Goal: Task Accomplishment & Management: Use online tool/utility

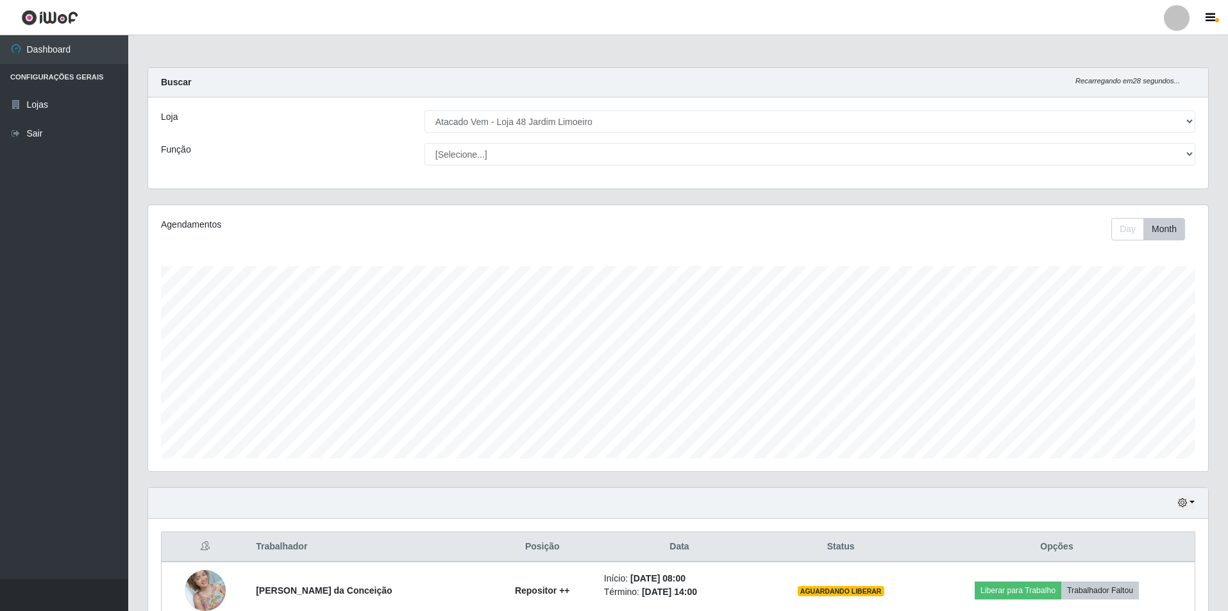
select select "449"
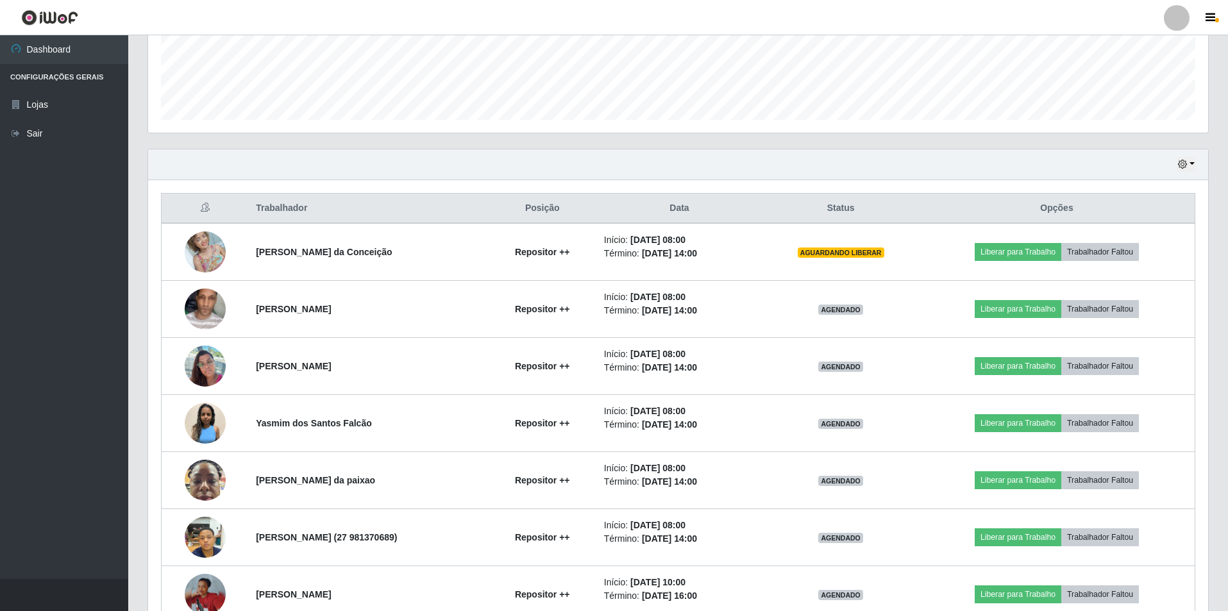
scroll to position [333, 0]
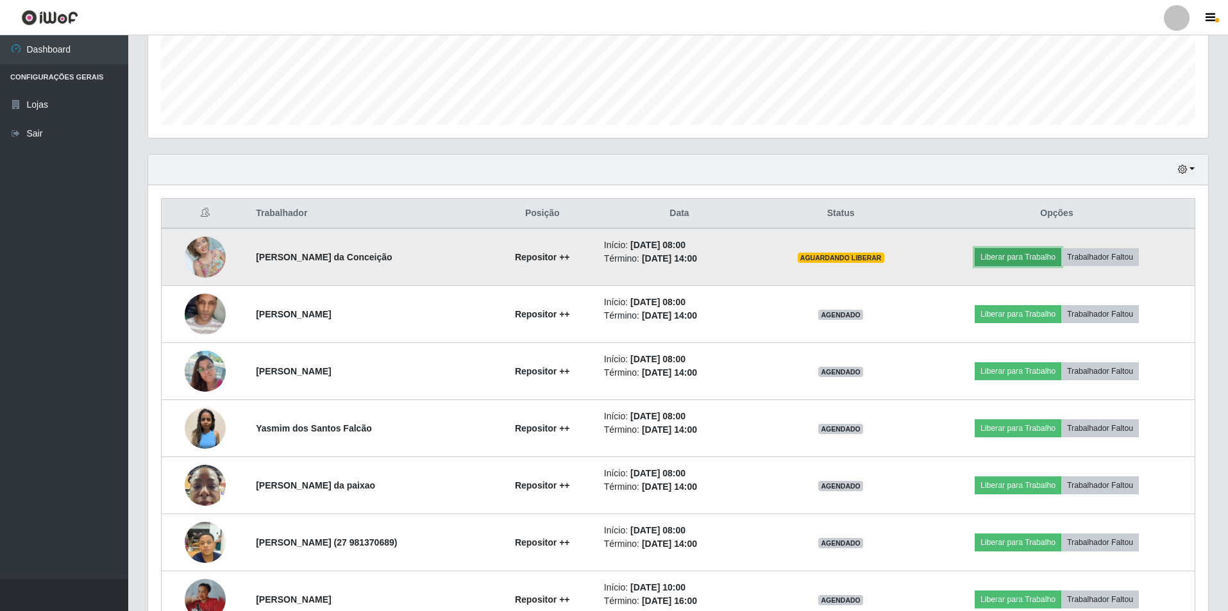
click at [1033, 255] on button "Liberar para Trabalho" at bounding box center [1018, 257] width 87 height 18
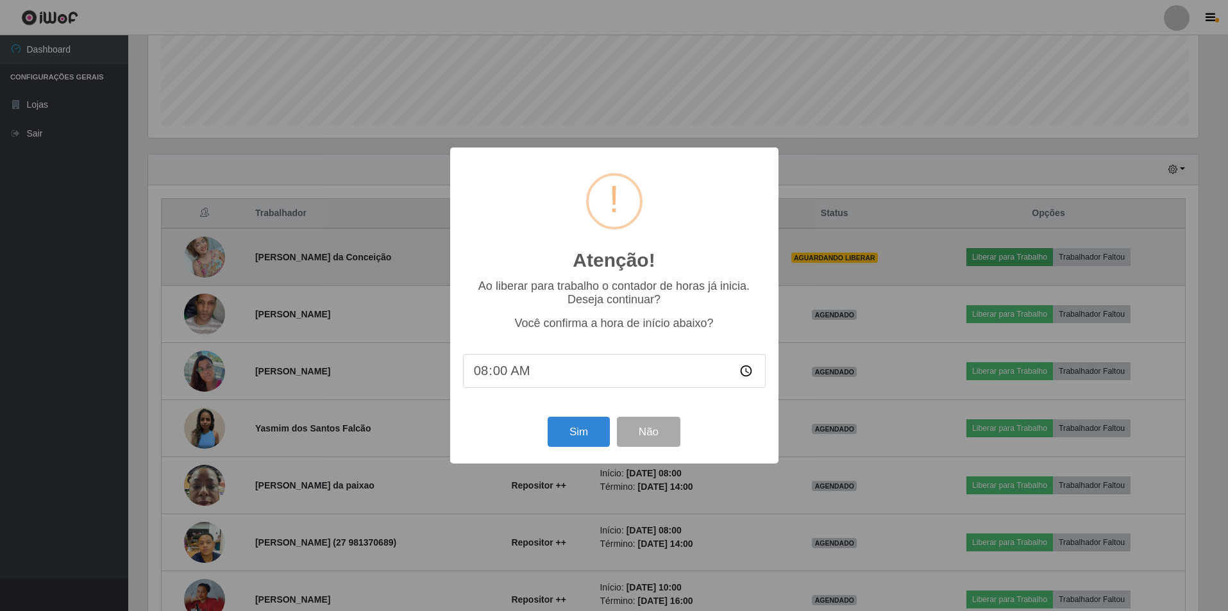
scroll to position [266, 1054]
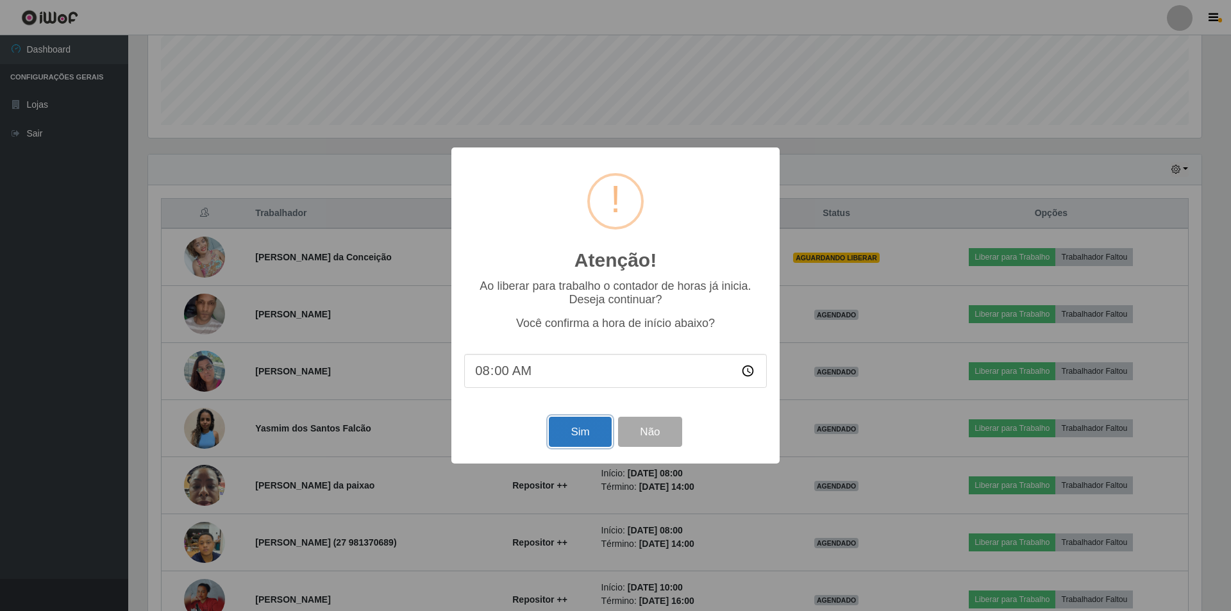
click at [573, 439] on button "Sim" at bounding box center [580, 432] width 62 height 30
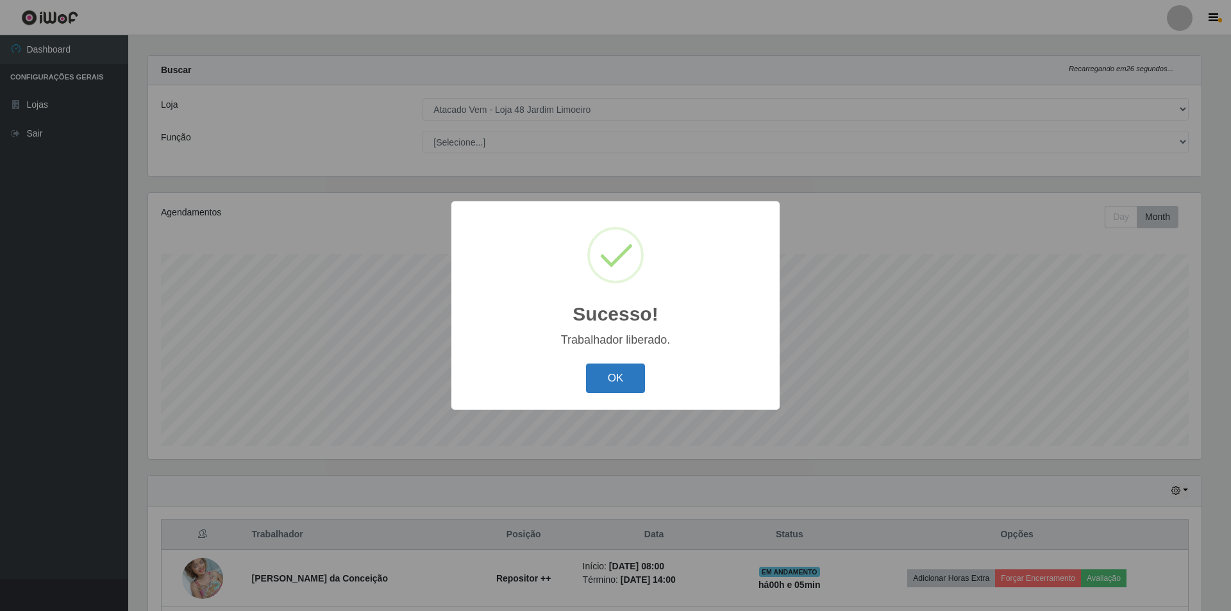
click at [603, 379] on button "OK" at bounding box center [616, 379] width 60 height 30
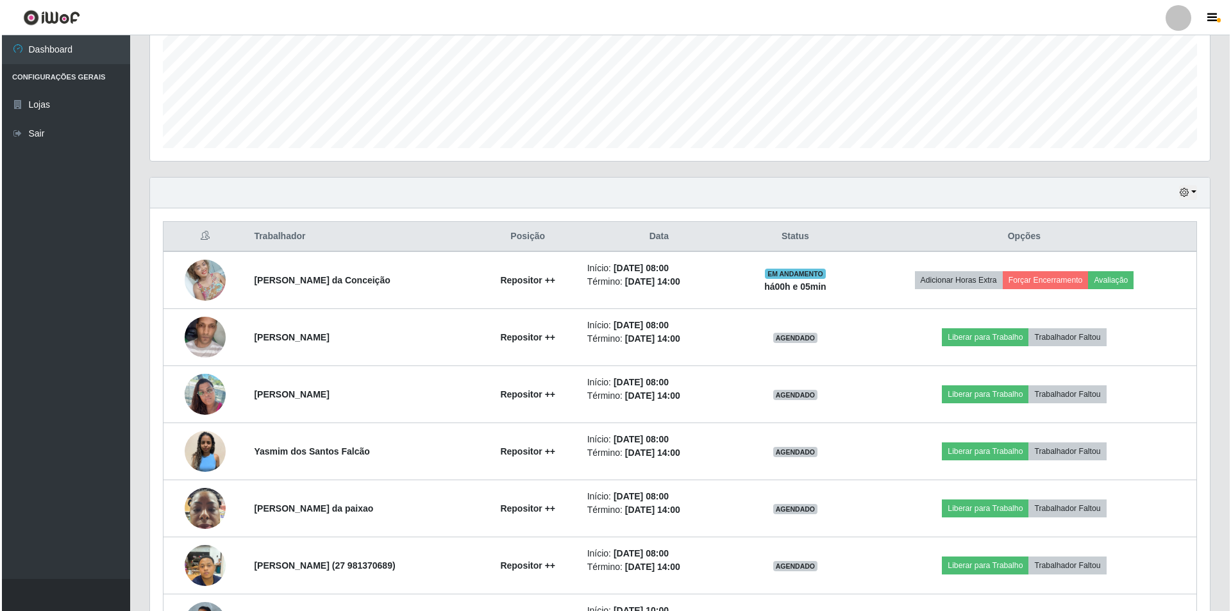
scroll to position [333, 0]
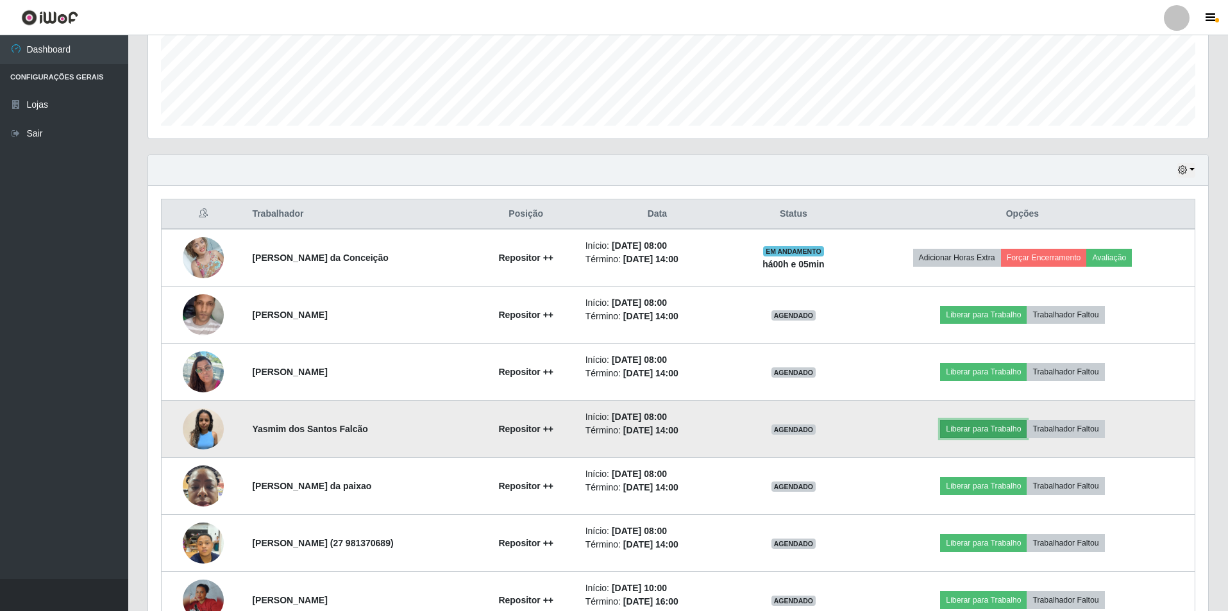
click at [972, 425] on button "Liberar para Trabalho" at bounding box center [983, 429] width 87 height 18
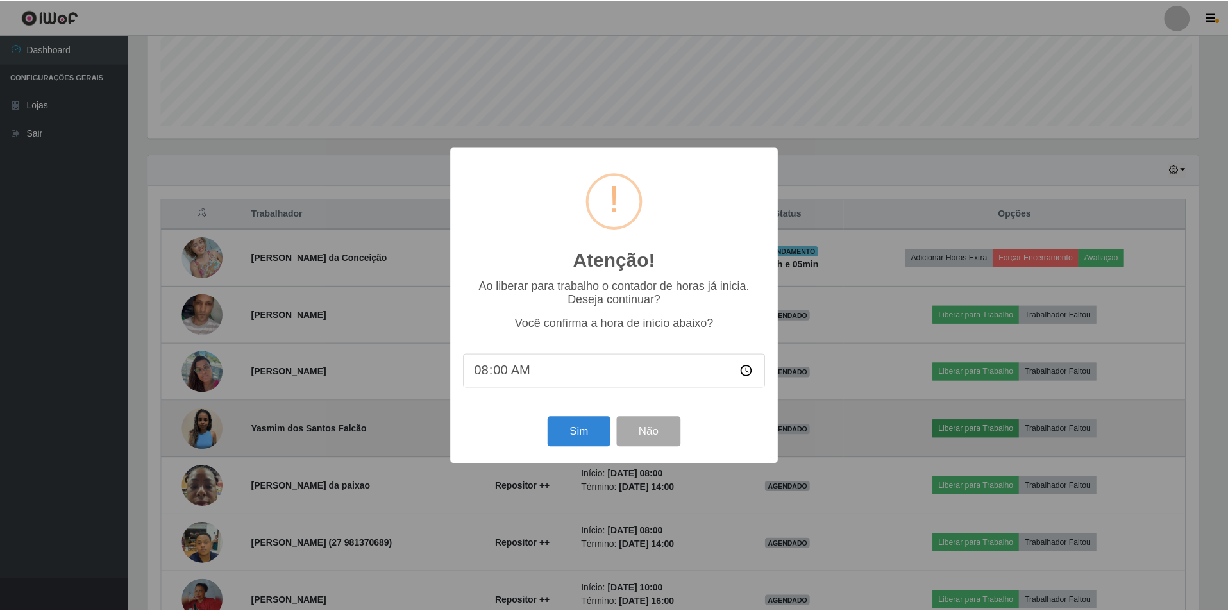
scroll to position [266, 1054]
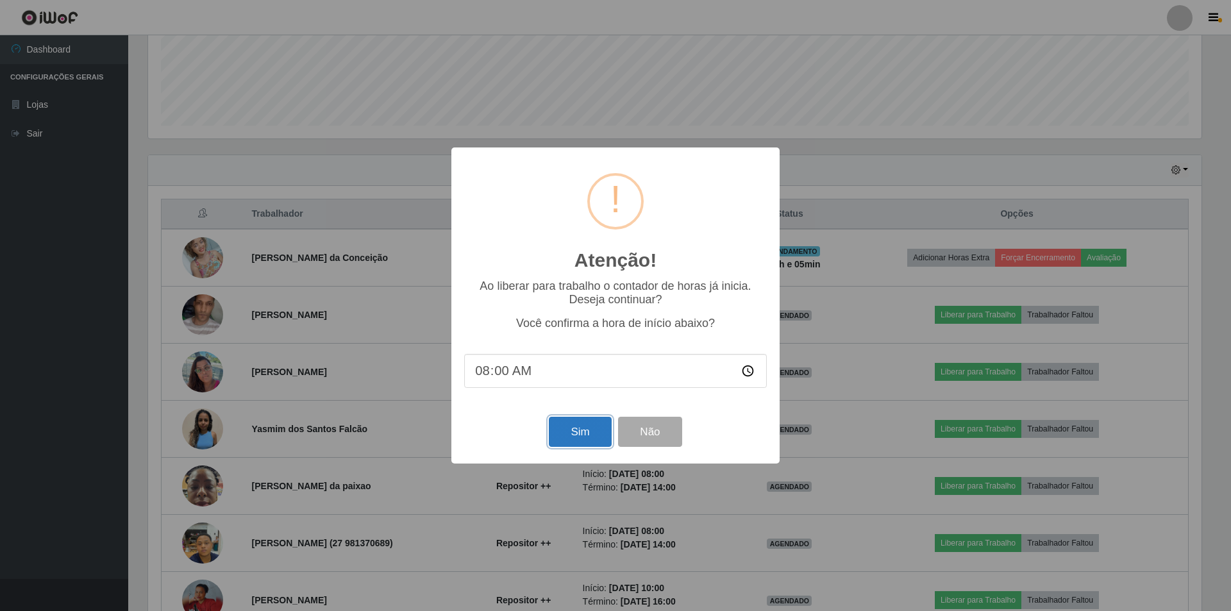
click at [580, 426] on button "Sim" at bounding box center [580, 432] width 62 height 30
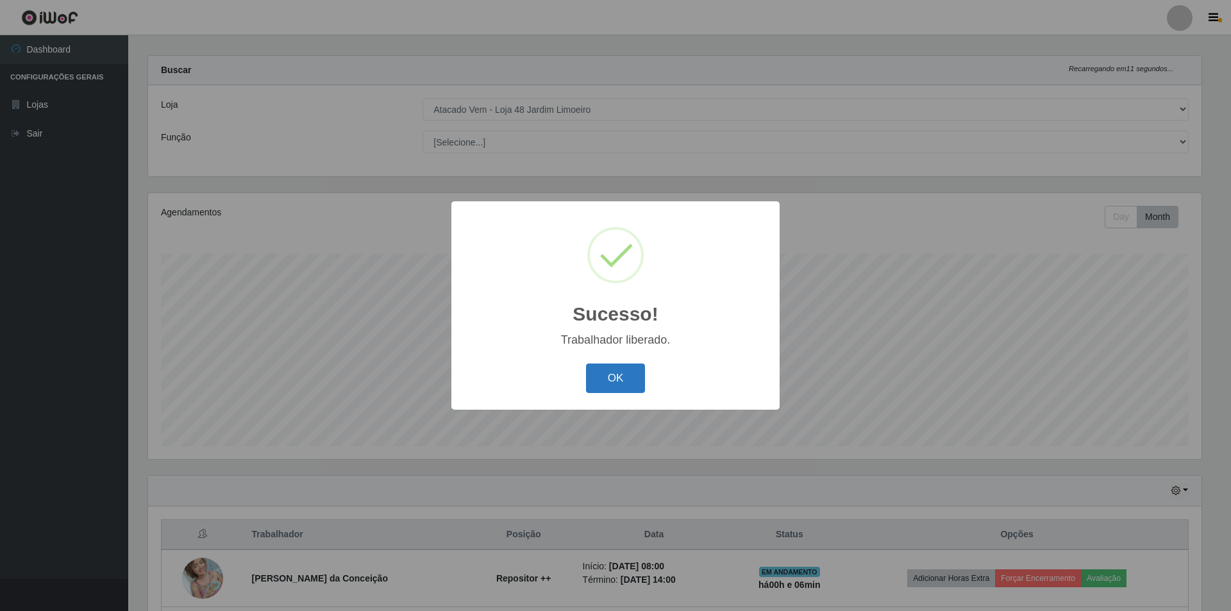
click at [634, 371] on button "OK" at bounding box center [616, 379] width 60 height 30
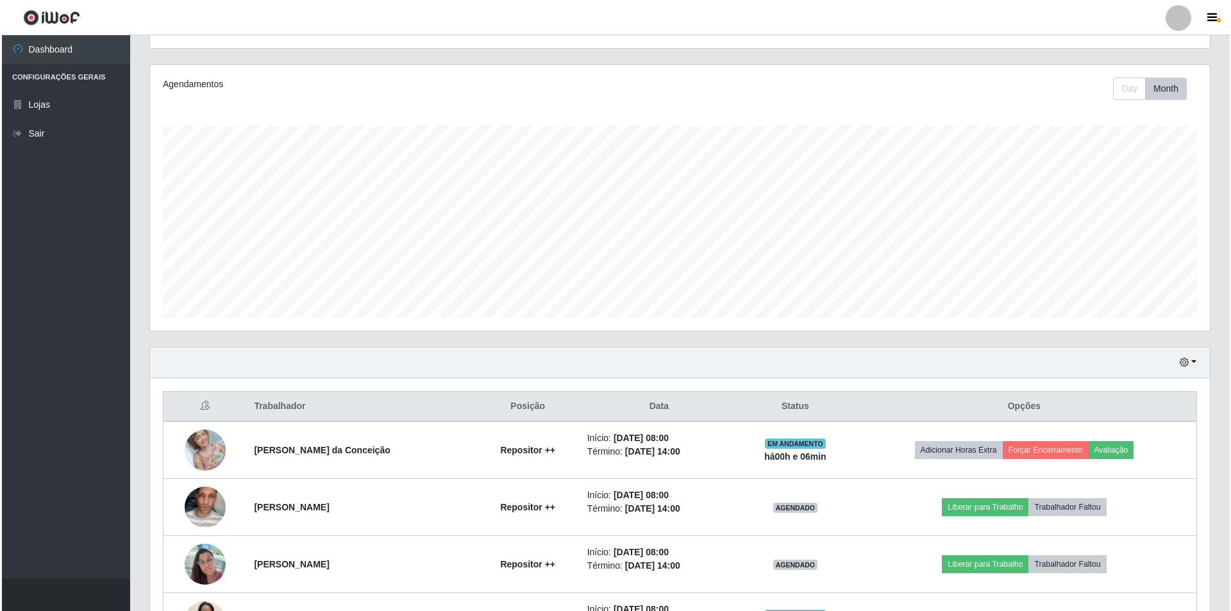
scroll to position [269, 0]
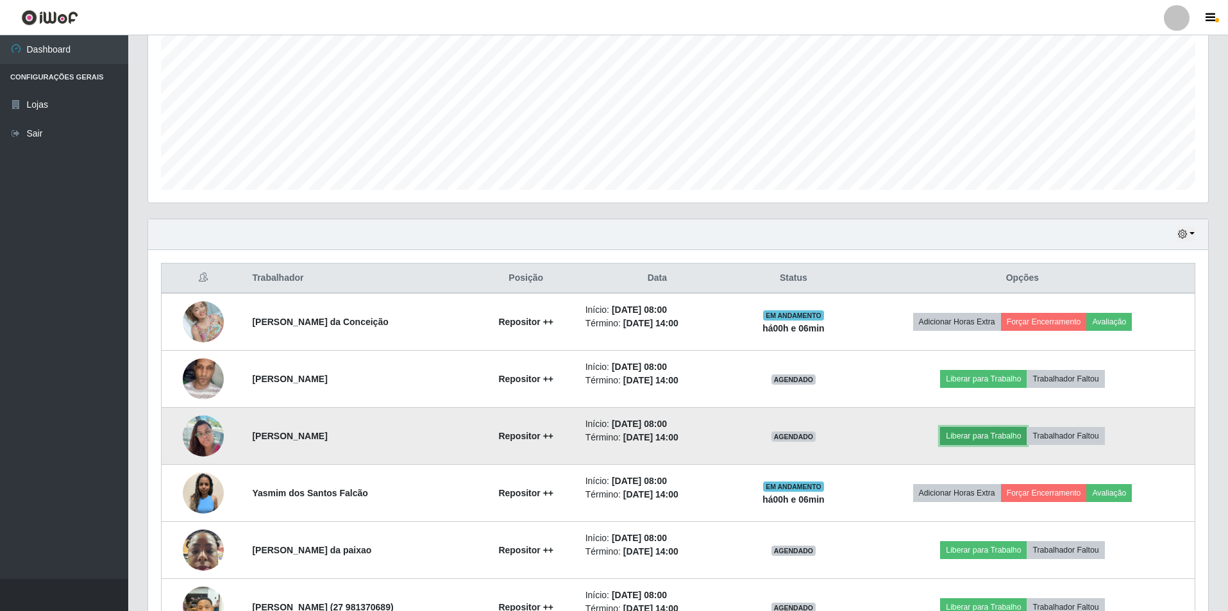
click at [988, 428] on button "Liberar para Trabalho" at bounding box center [983, 436] width 87 height 18
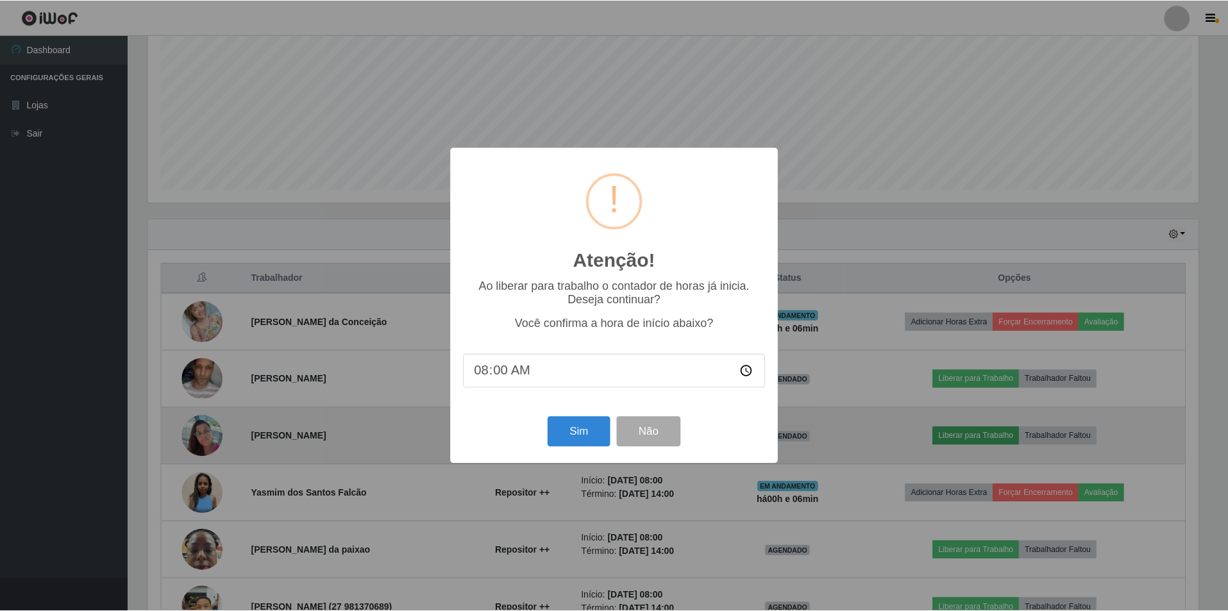
scroll to position [266, 1054]
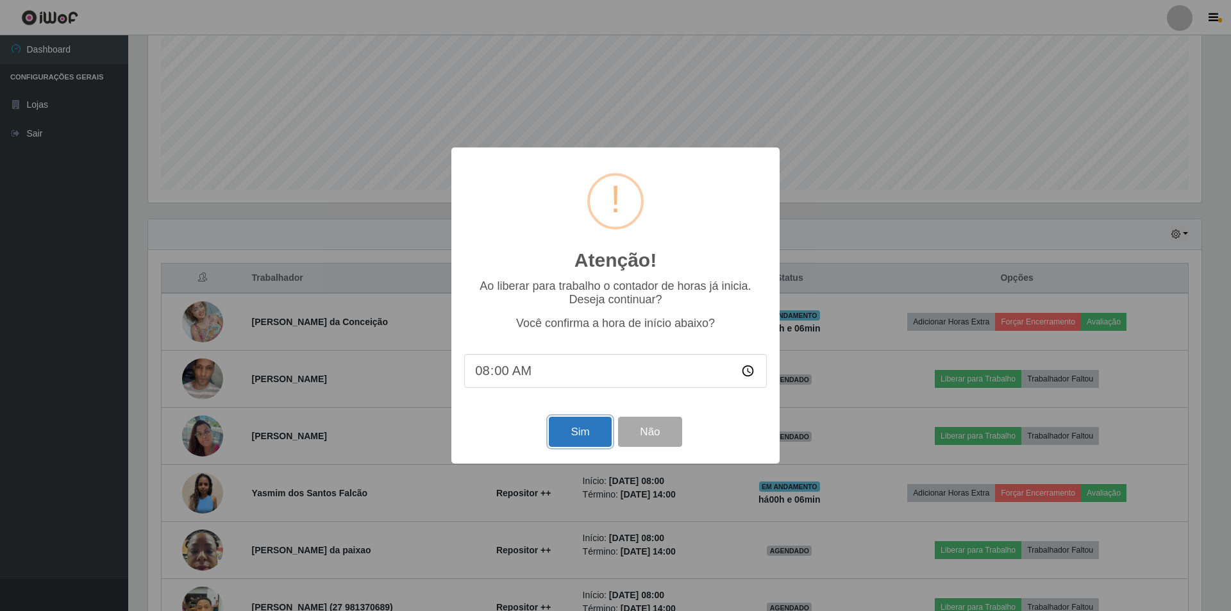
click at [566, 439] on button "Sim" at bounding box center [580, 432] width 62 height 30
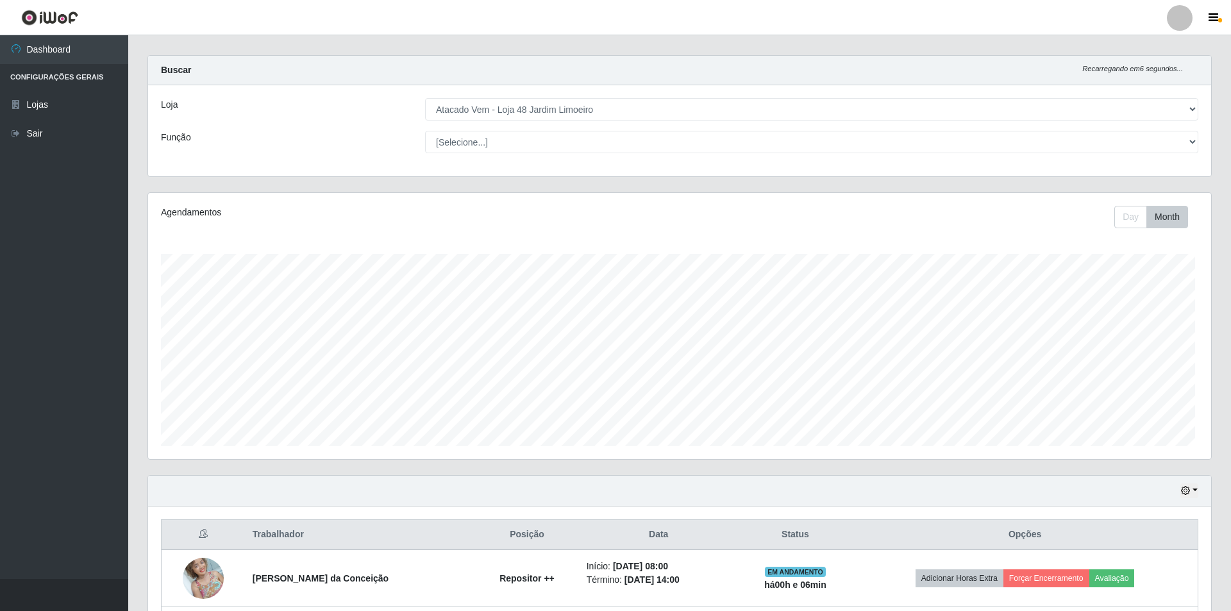
scroll to position [0, 0]
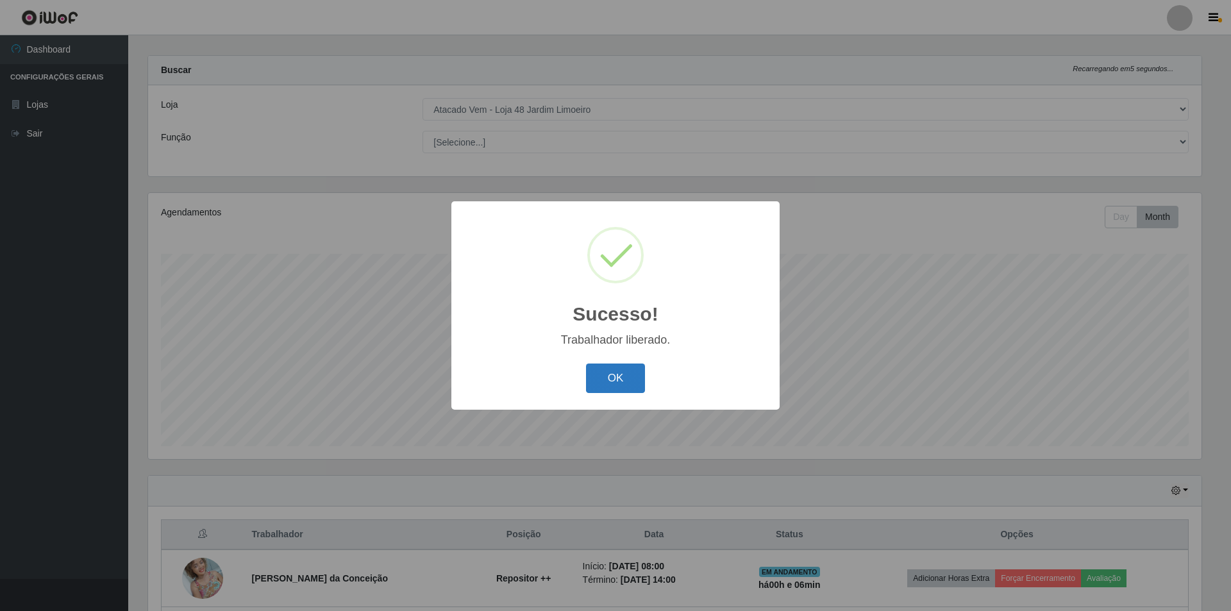
click at [613, 377] on button "OK" at bounding box center [616, 379] width 60 height 30
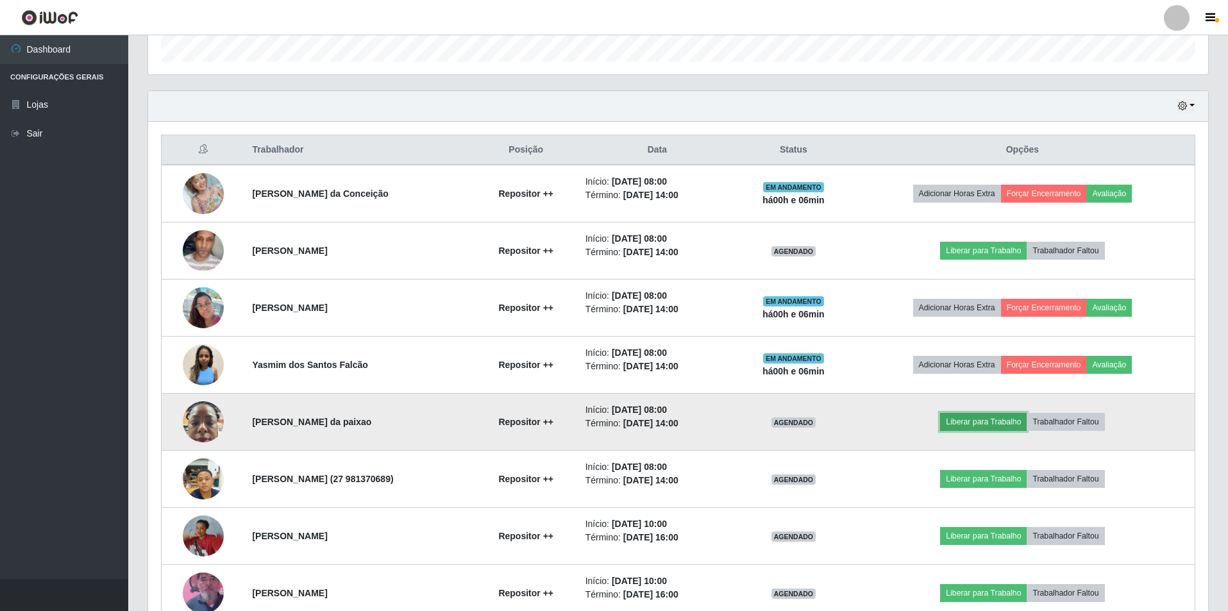
click at [1015, 424] on button "Liberar para Trabalho" at bounding box center [983, 422] width 87 height 18
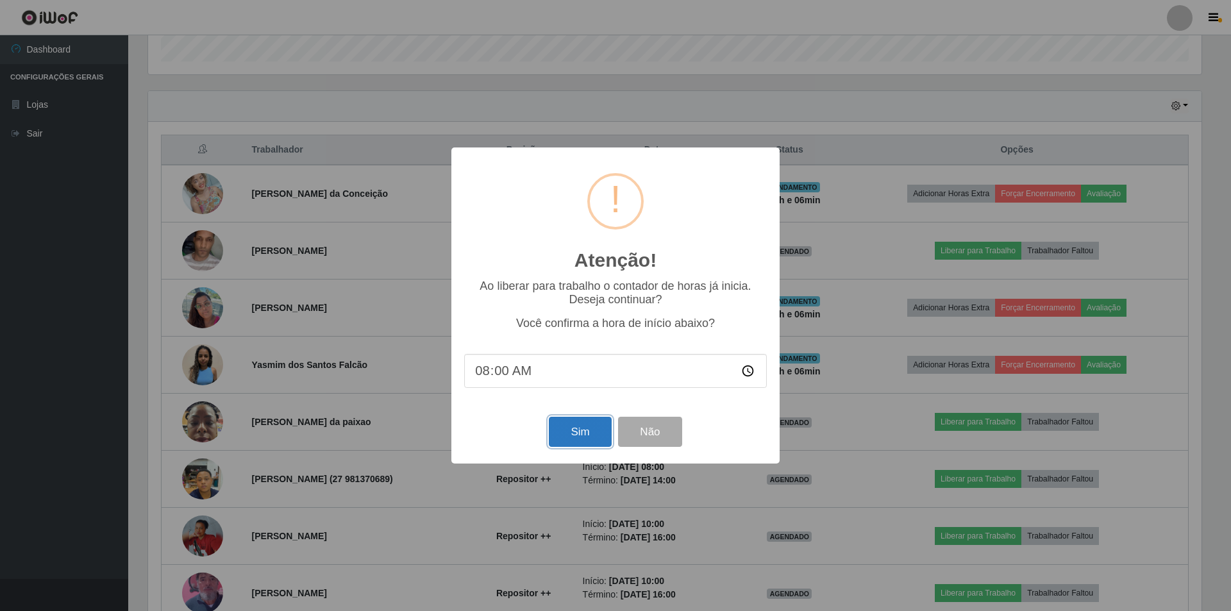
click at [566, 435] on button "Sim" at bounding box center [580, 432] width 62 height 30
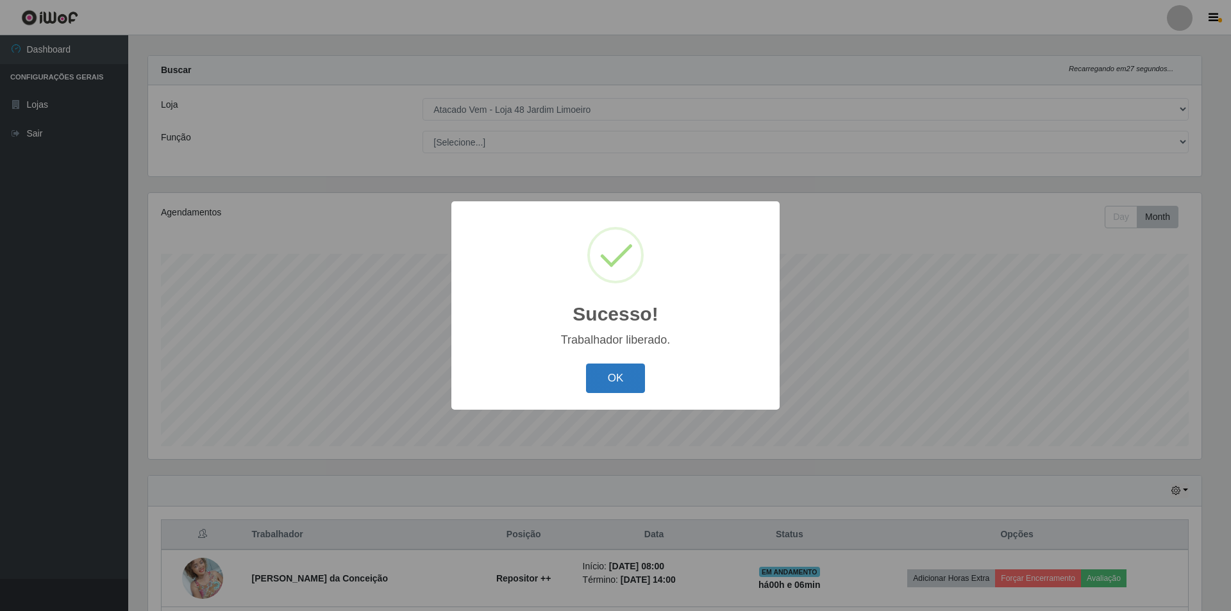
click at [616, 384] on button "OK" at bounding box center [616, 379] width 60 height 30
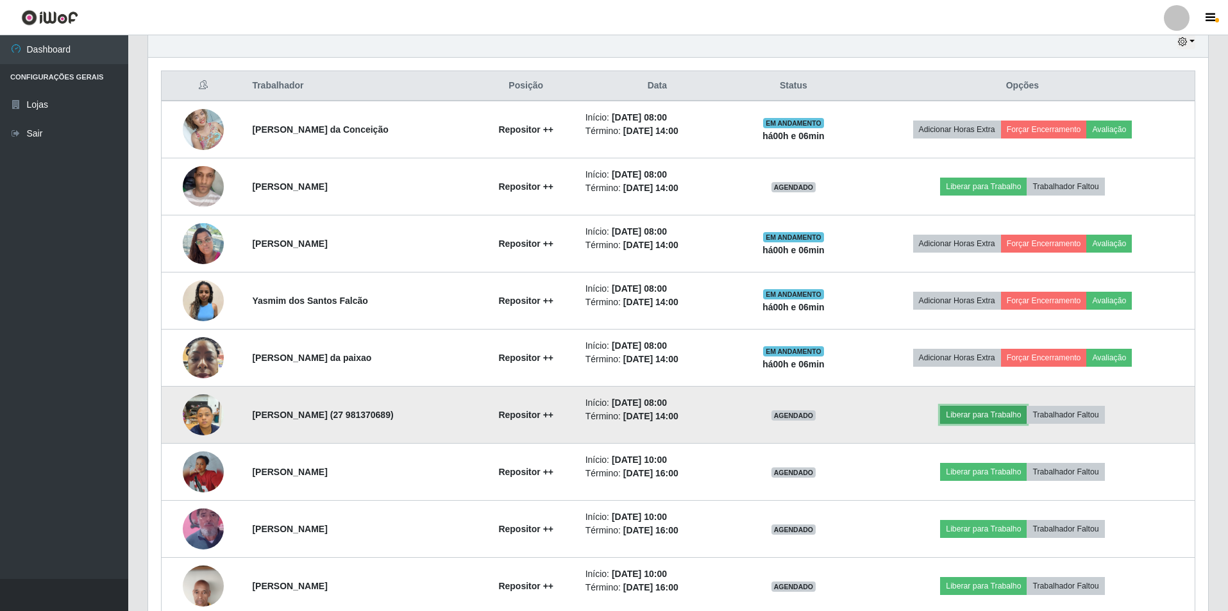
click at [1004, 412] on button "Liberar para Trabalho" at bounding box center [983, 415] width 87 height 18
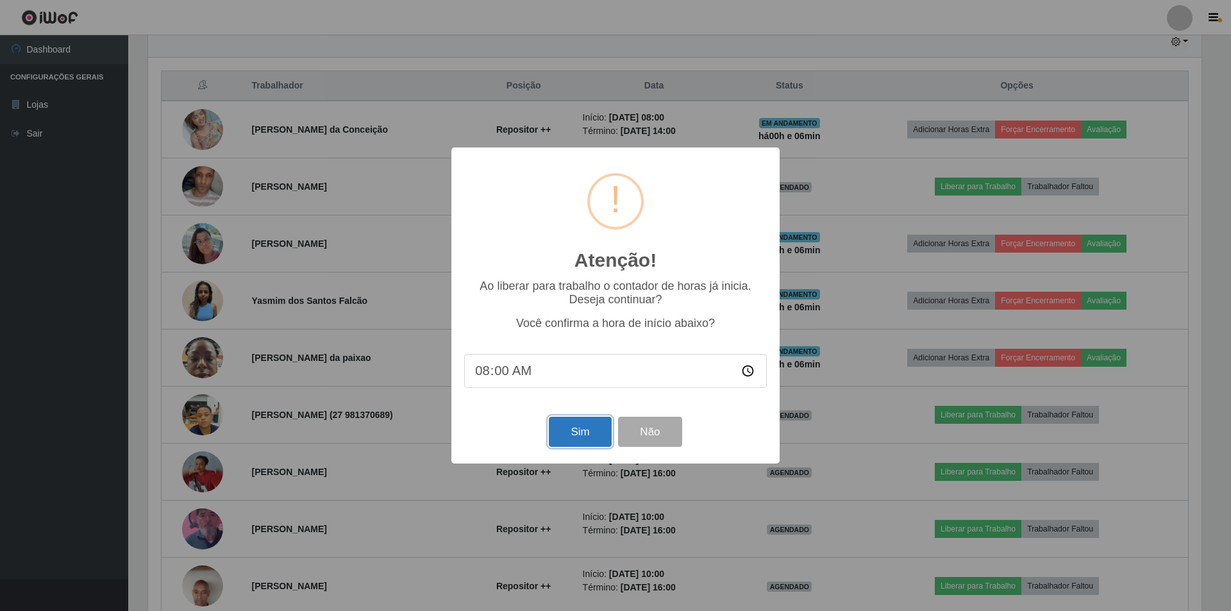
click at [581, 425] on button "Sim" at bounding box center [580, 432] width 62 height 30
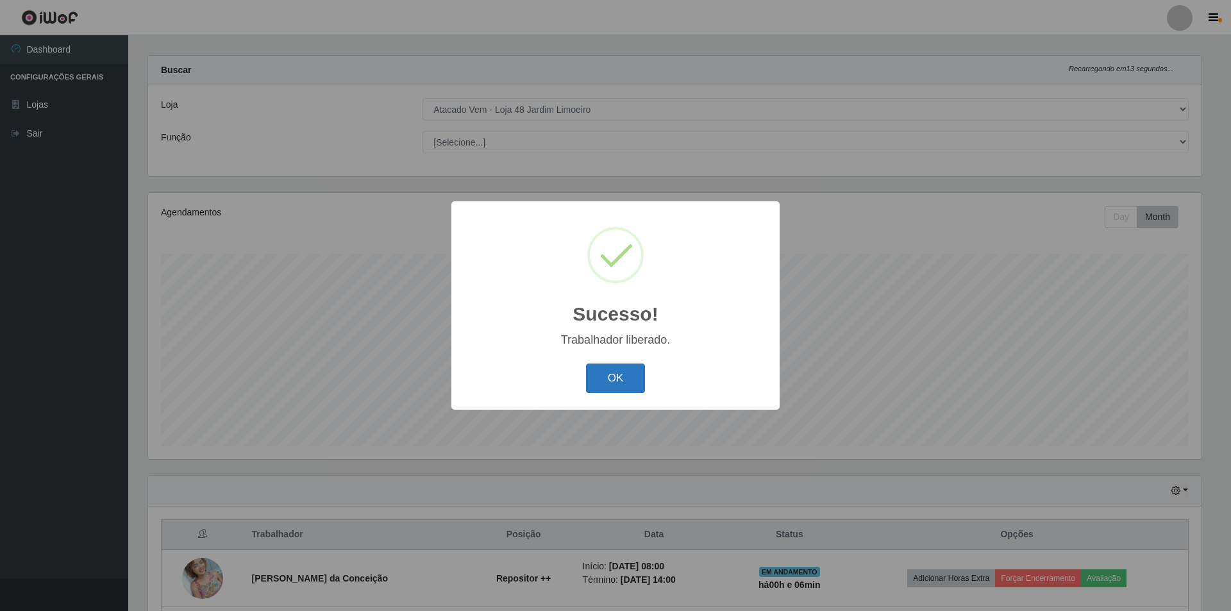
click at [614, 368] on button "OK" at bounding box center [616, 379] width 60 height 30
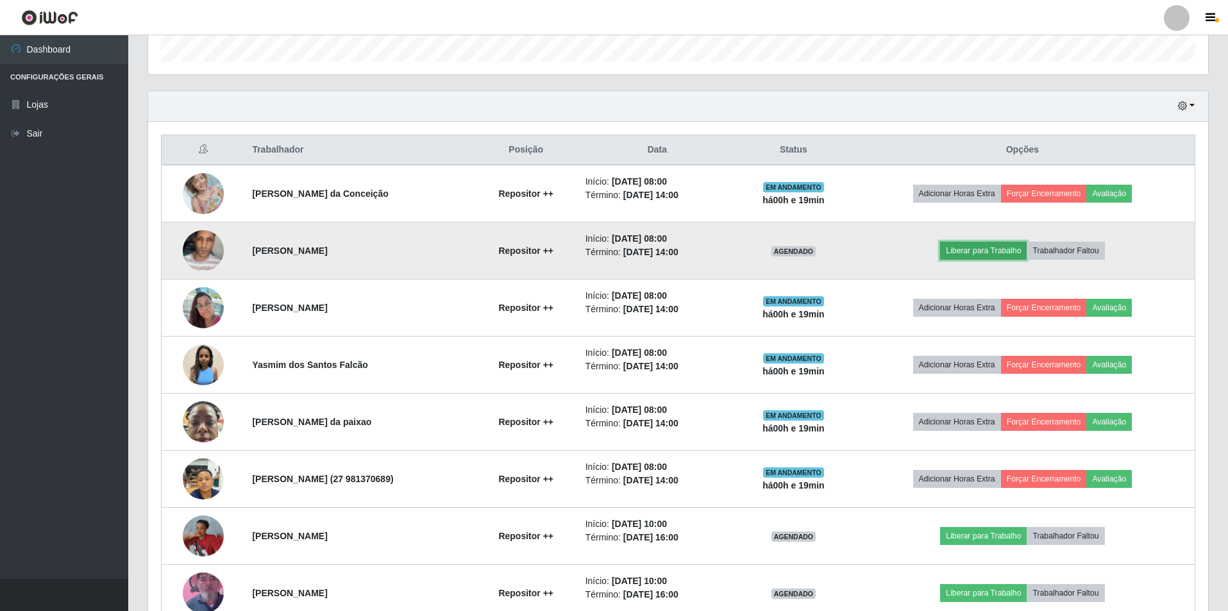
click at [1014, 248] on button "Liberar para Trabalho" at bounding box center [983, 251] width 87 height 18
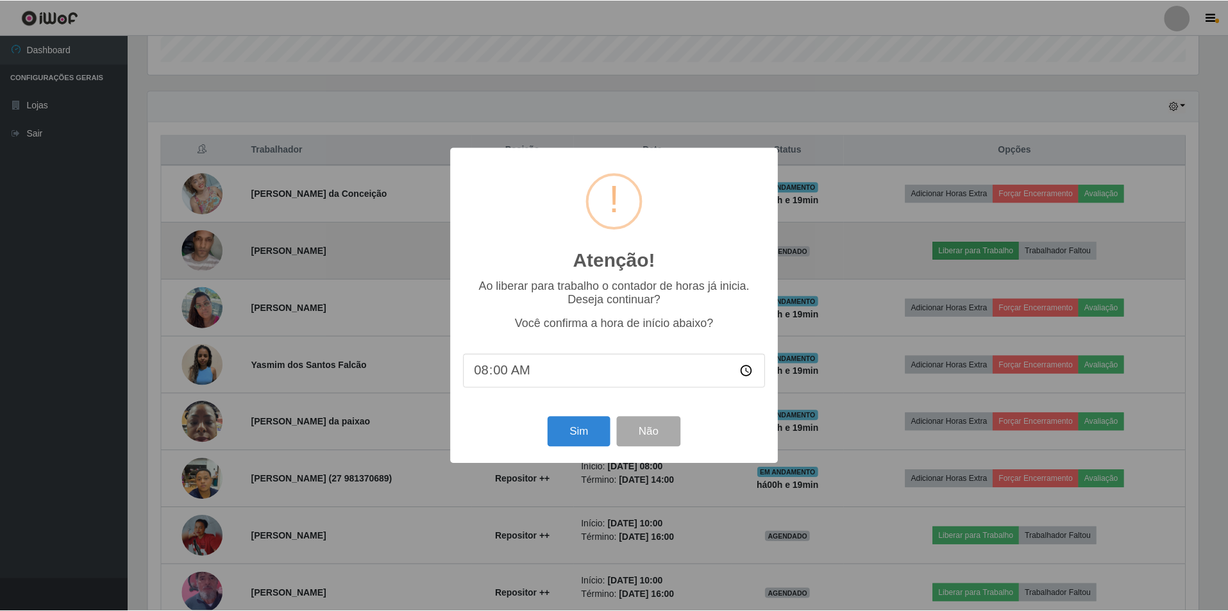
scroll to position [266, 1054]
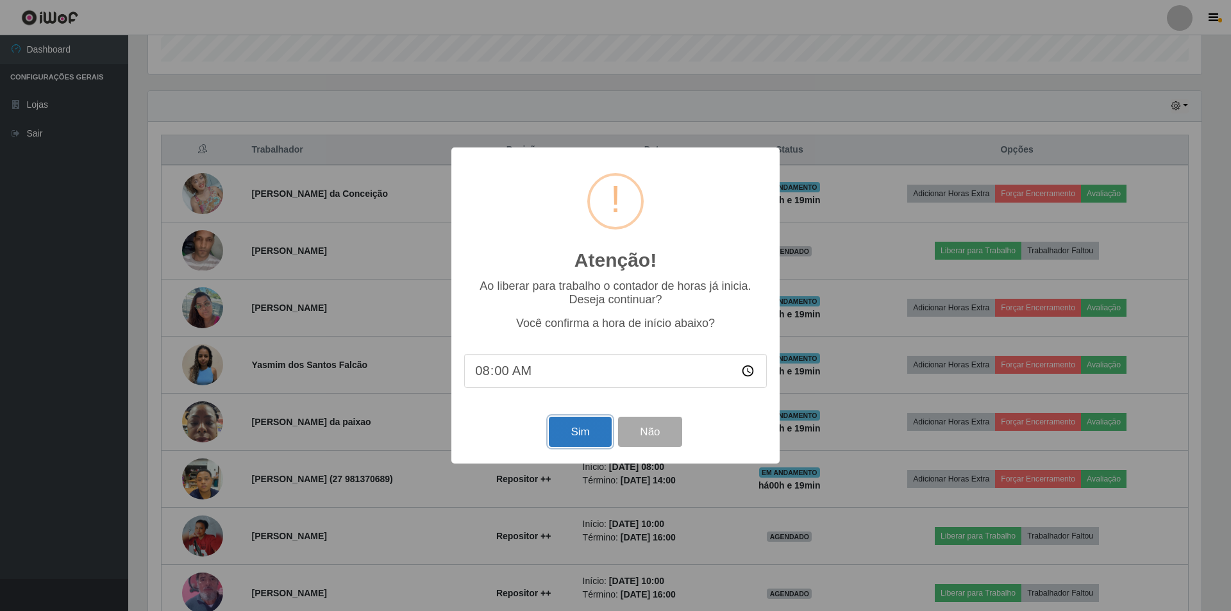
click at [584, 437] on button "Sim" at bounding box center [580, 432] width 62 height 30
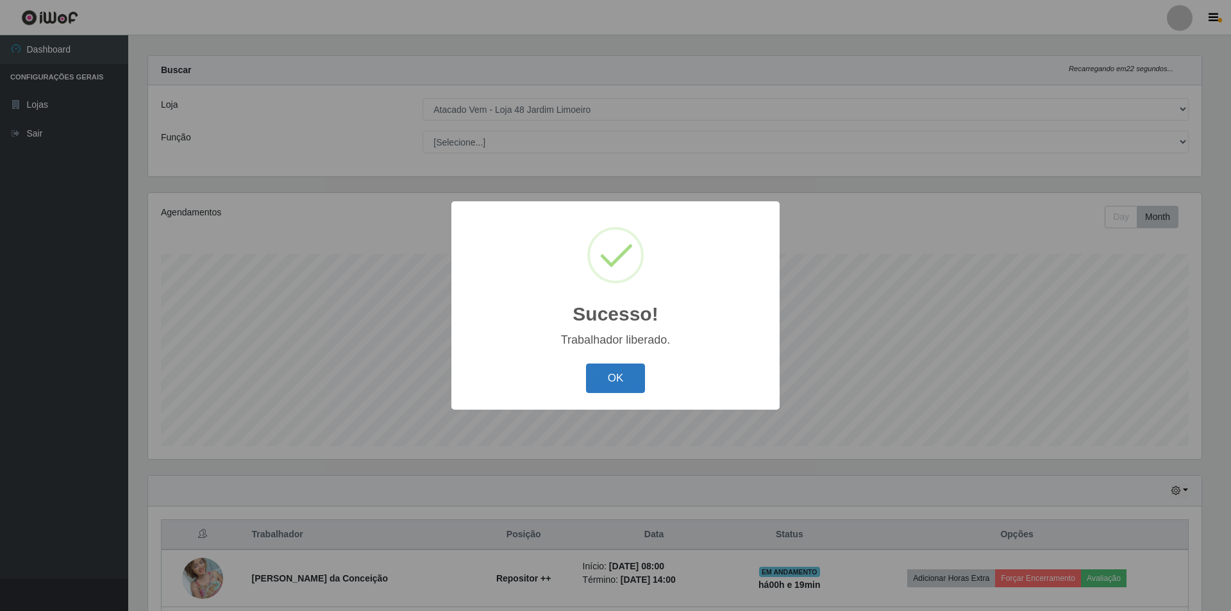
click at [602, 382] on button "OK" at bounding box center [616, 379] width 60 height 30
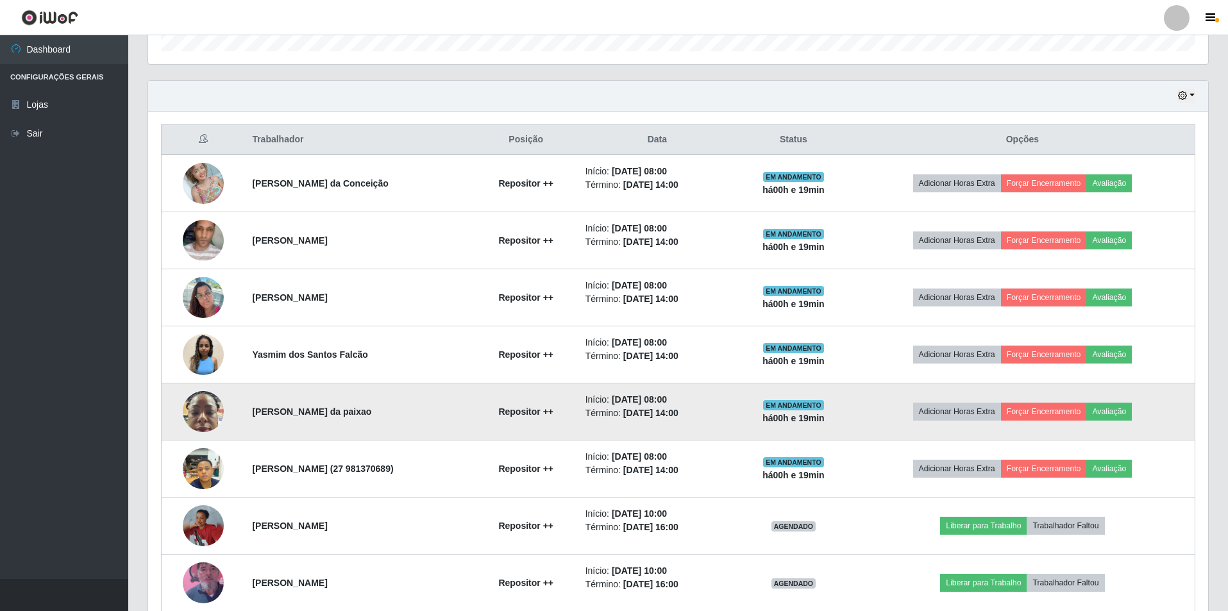
scroll to position [462, 0]
